Goal: Information Seeking & Learning: Learn about a topic

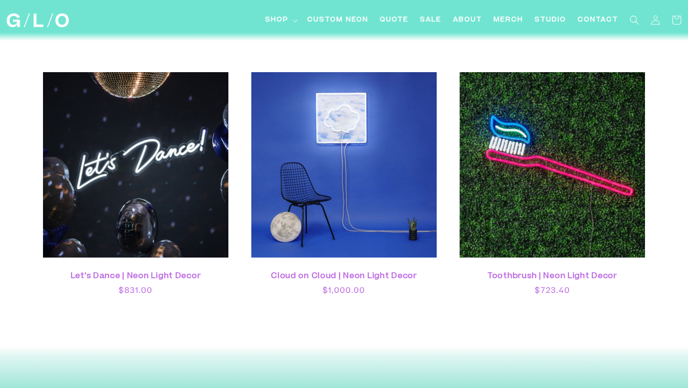
scroll to position [2669, 0]
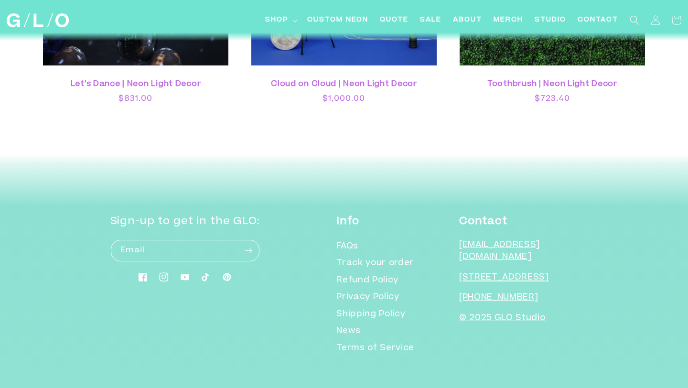
click at [174, 267] on link "Instagram" at bounding box center [163, 277] width 21 height 21
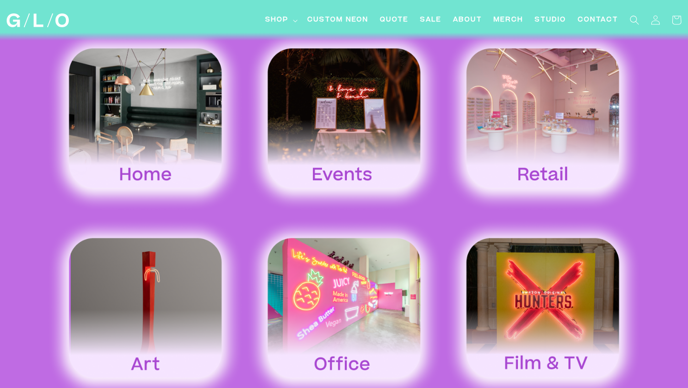
scroll to position [1470, 0]
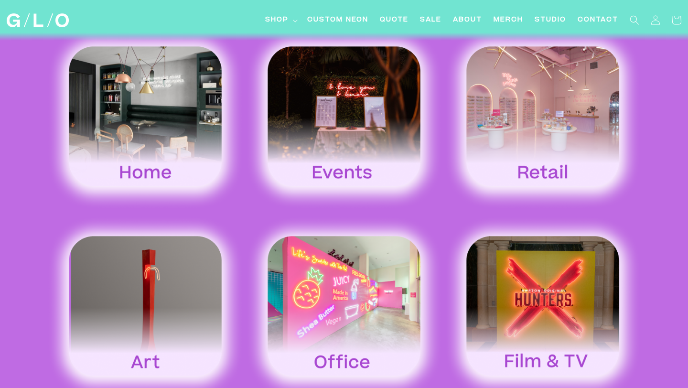
click at [342, 132] on img at bounding box center [344, 117] width 199 height 185
click at [140, 137] on img at bounding box center [145, 117] width 199 height 185
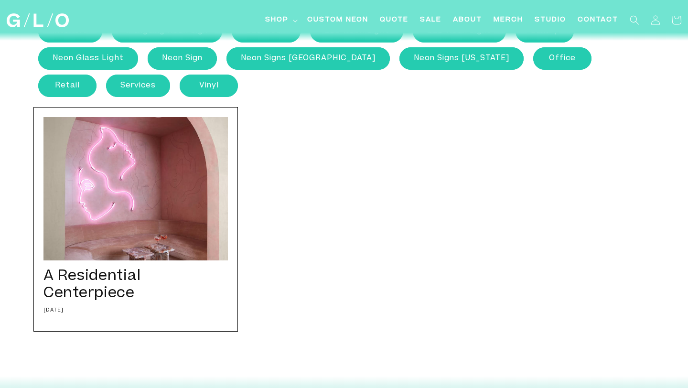
scroll to position [134, 0]
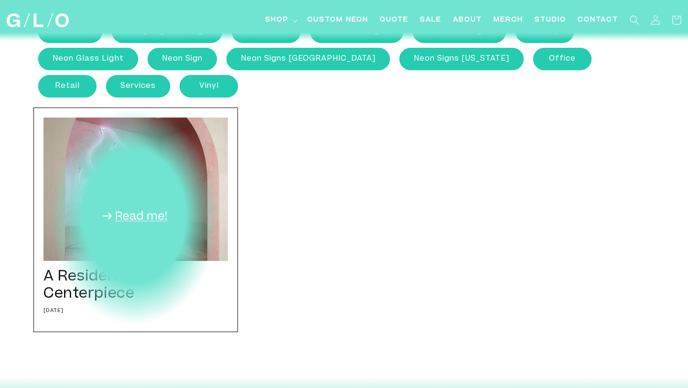
click at [111, 232] on div "A Residential Centerpiece 09/01/21 We worked closely with one of our favorite i…" at bounding box center [135, 219] width 204 height 224
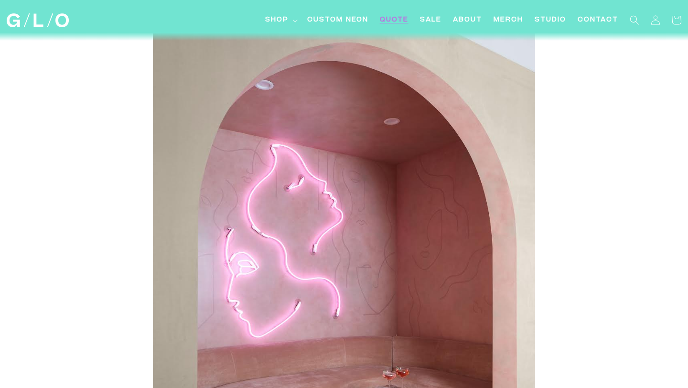
click at [382, 16] on span "Quote" at bounding box center [394, 20] width 29 height 10
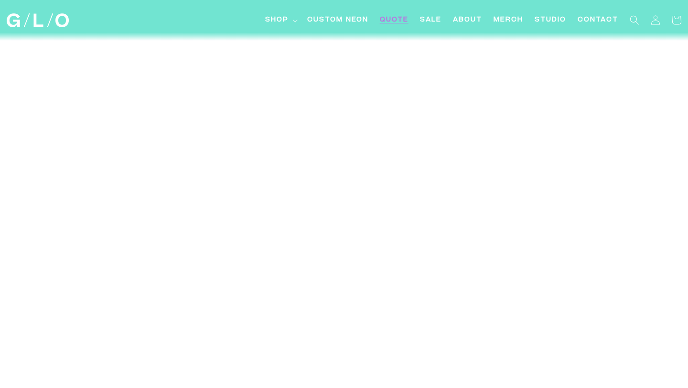
scroll to position [2791, 0]
